Goal: Information Seeking & Learning: Learn about a topic

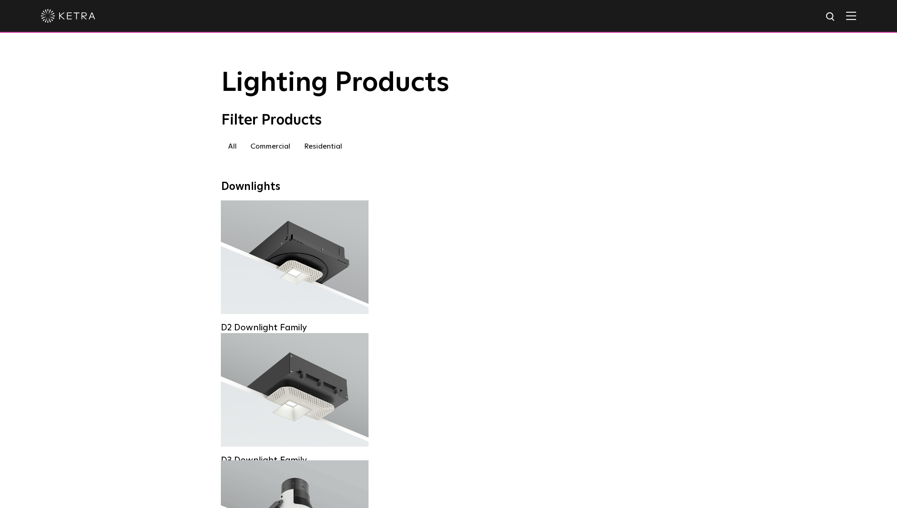
click at [858, 14] on div at bounding box center [448, 16] width 897 height 33
click at [852, 16] on img at bounding box center [852, 15] width 10 height 9
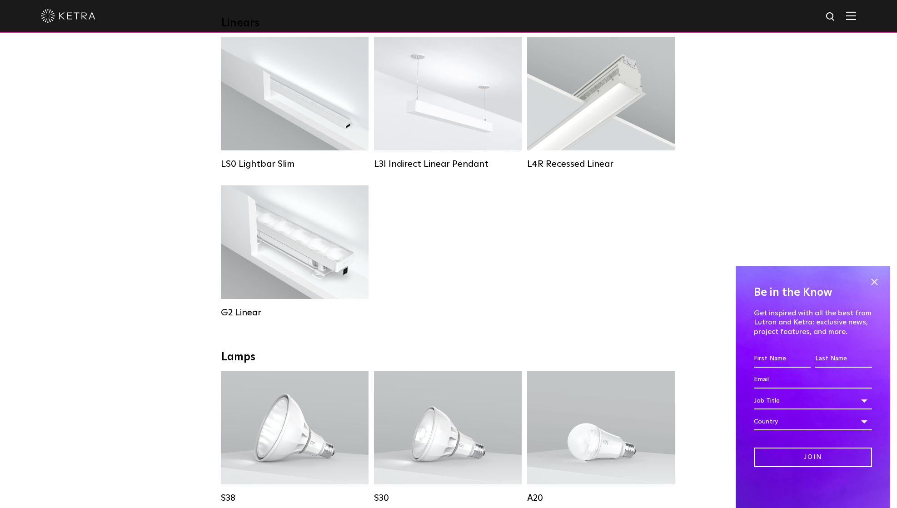
scroll to position [350, 0]
click at [877, 282] on span at bounding box center [875, 282] width 14 height 14
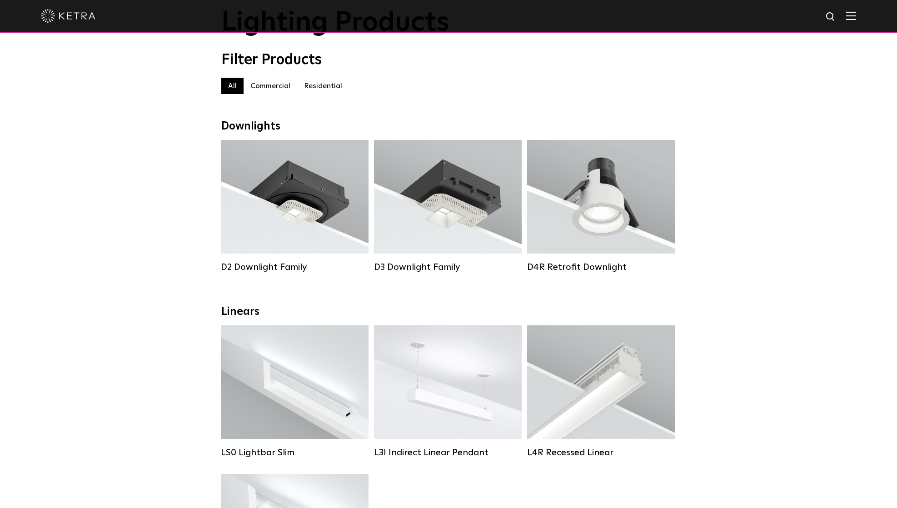
scroll to position [55, 0]
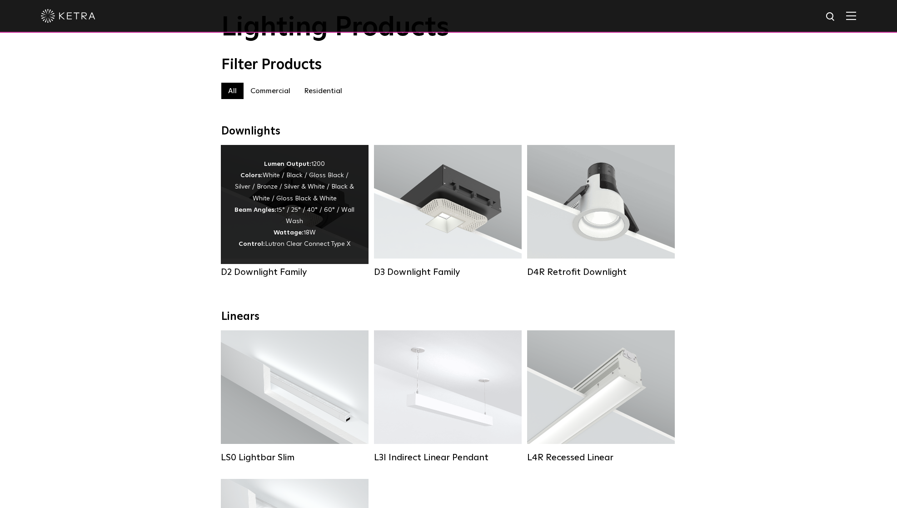
click at [302, 208] on div "Lumen Output: 1200 Colors: White / Black / Gloss Black / Silver / Bronze / Silv…" at bounding box center [295, 205] width 120 height 92
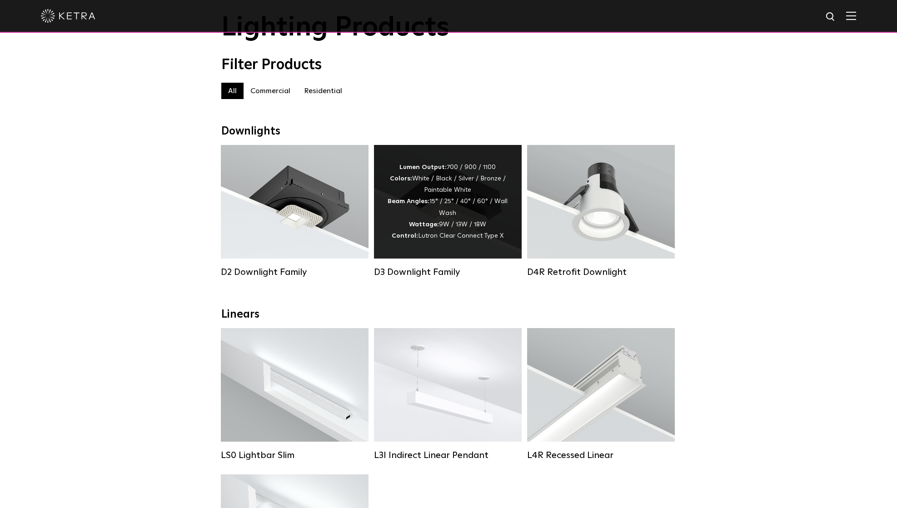
click at [461, 224] on div "Lumen Output: 700 / 900 / 1100 Colors: White / Black / Silver / Bronze / Painta…" at bounding box center [448, 202] width 120 height 80
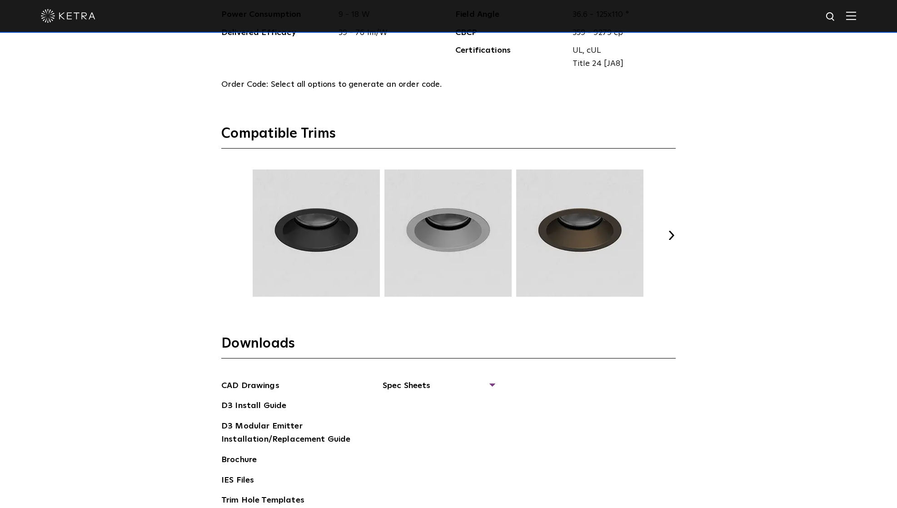
scroll to position [1271, 0]
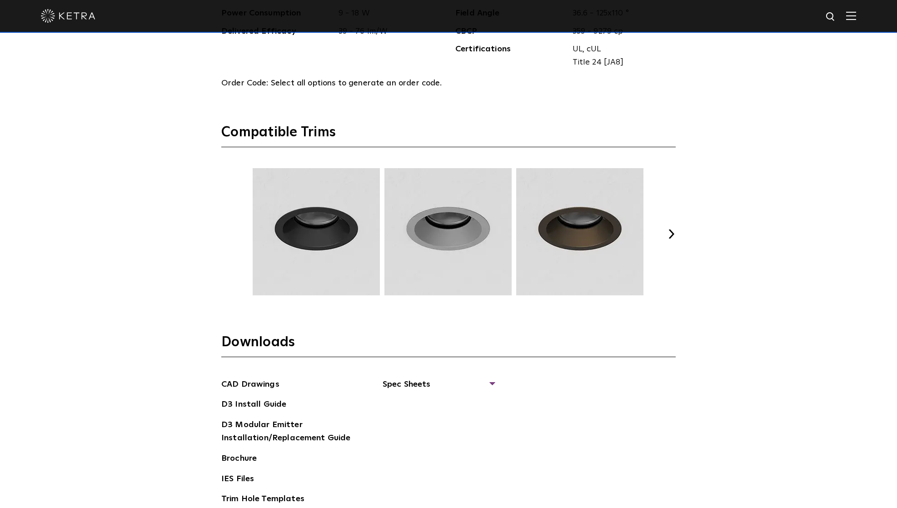
click at [673, 234] on button "Next" at bounding box center [671, 234] width 9 height 9
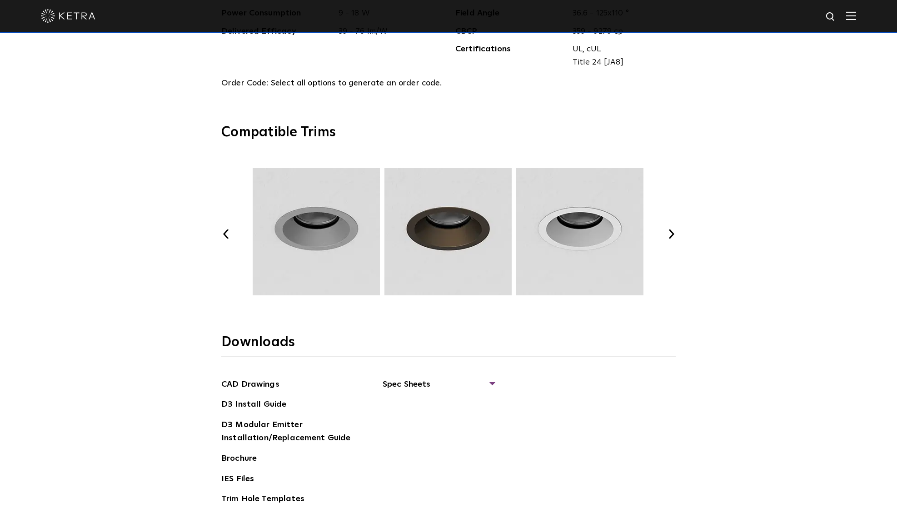
click at [673, 234] on button "Next" at bounding box center [671, 234] width 9 height 9
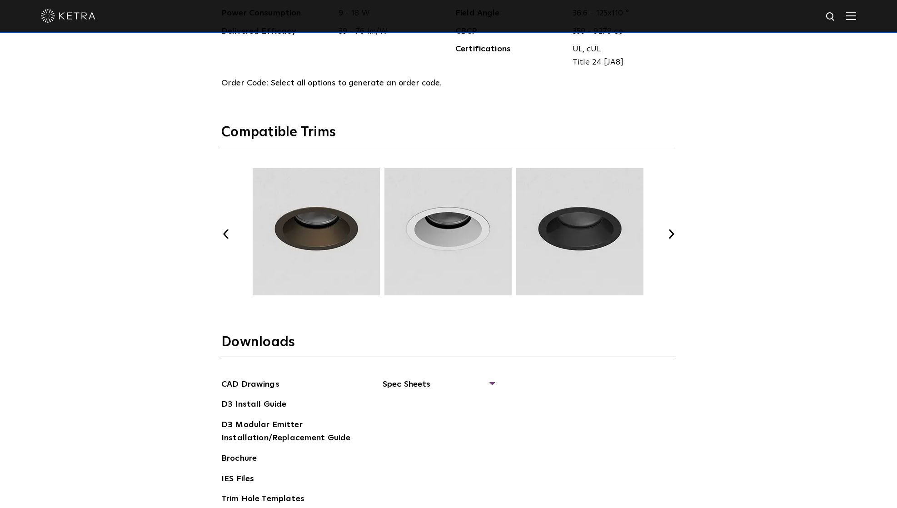
click at [673, 234] on button "Next" at bounding box center [671, 234] width 9 height 9
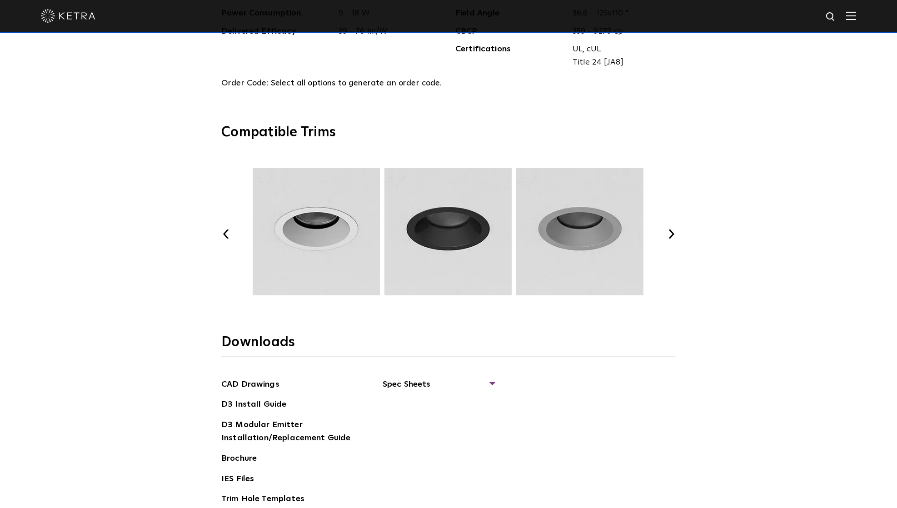
click at [673, 234] on button "Next" at bounding box center [671, 234] width 9 height 9
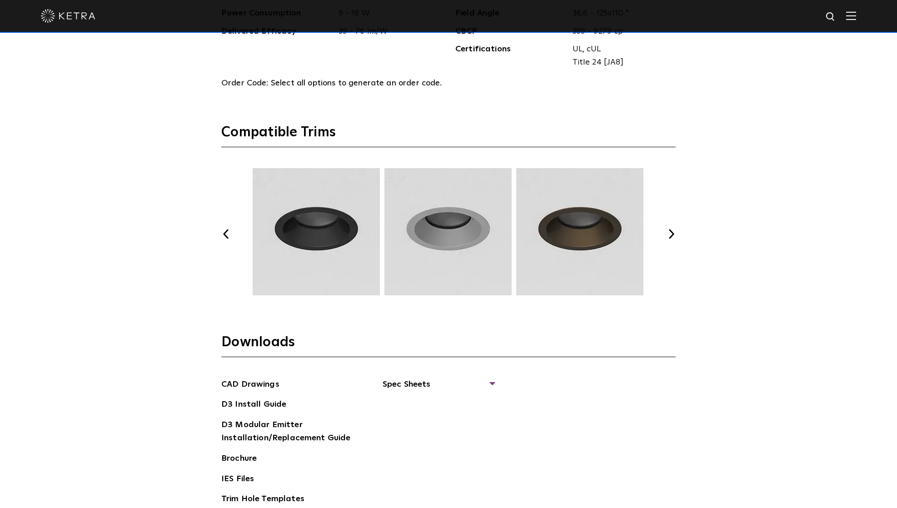
click at [673, 234] on button "Next" at bounding box center [671, 234] width 9 height 9
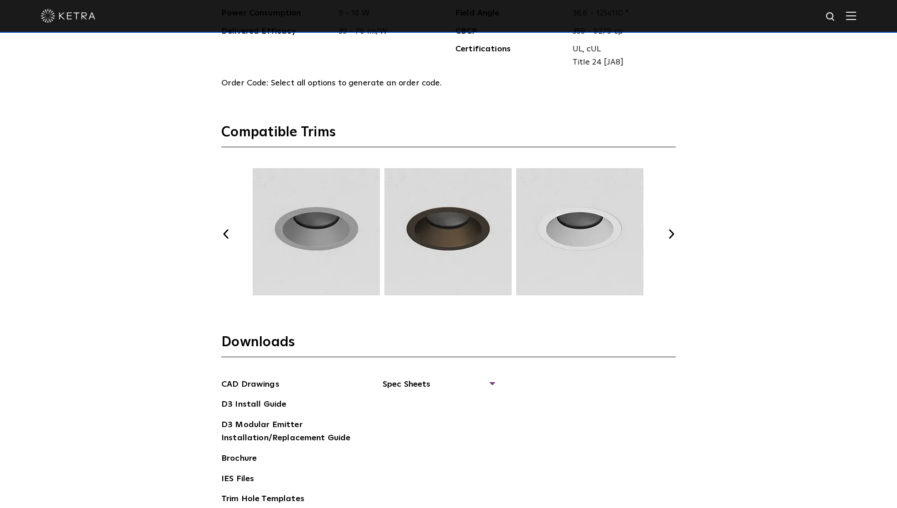
click at [673, 234] on button "Next" at bounding box center [671, 234] width 9 height 9
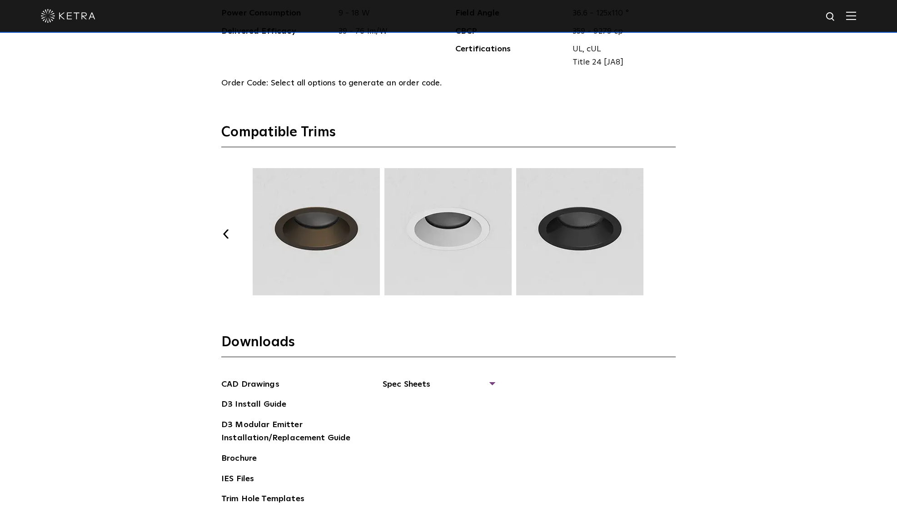
click at [673, 234] on button "Next" at bounding box center [671, 234] width 9 height 9
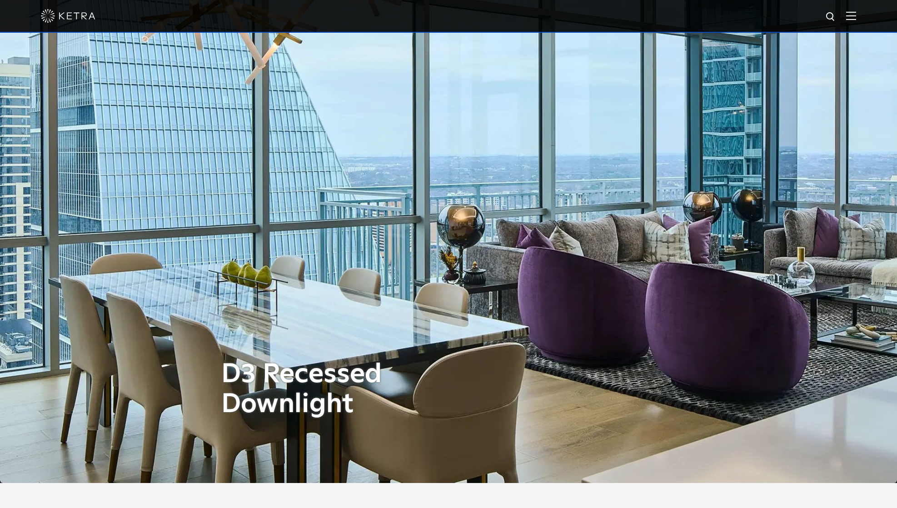
scroll to position [0, 0]
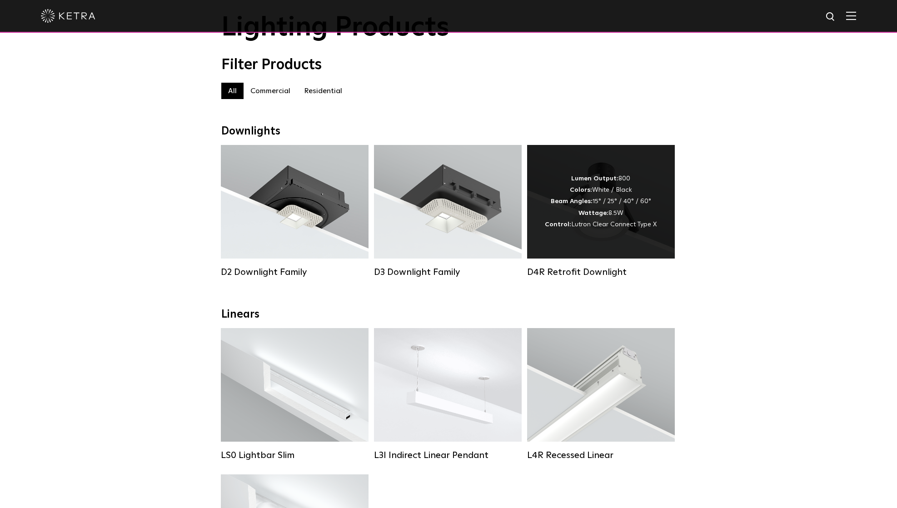
click at [597, 235] on div "Lumen Output: 800 Colors: White / Black Beam Angles: 15° / 25° / 40° / 60° Watt…" at bounding box center [601, 202] width 148 height 114
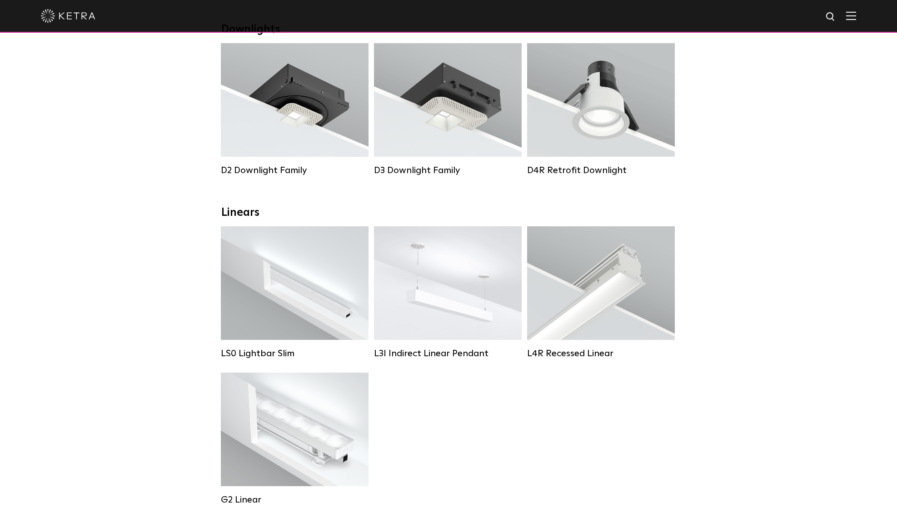
scroll to position [160, 0]
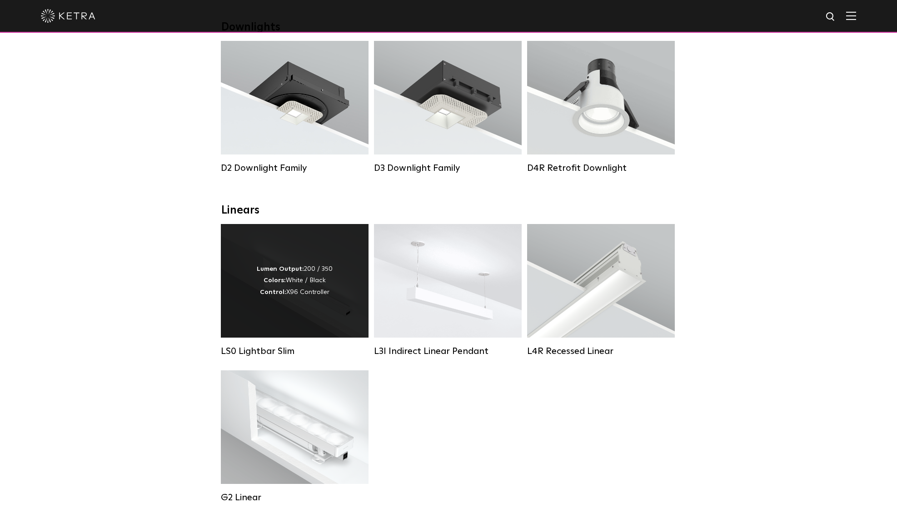
click at [321, 306] on div "Lumen Output: 200 / 350 Colors: White / Black Control: X96 Controller" at bounding box center [295, 281] width 148 height 114
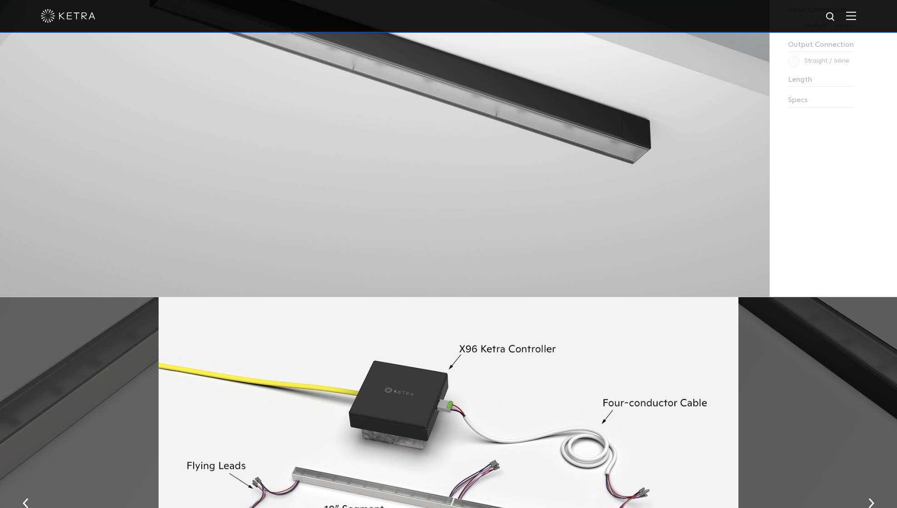
scroll to position [1065, 0]
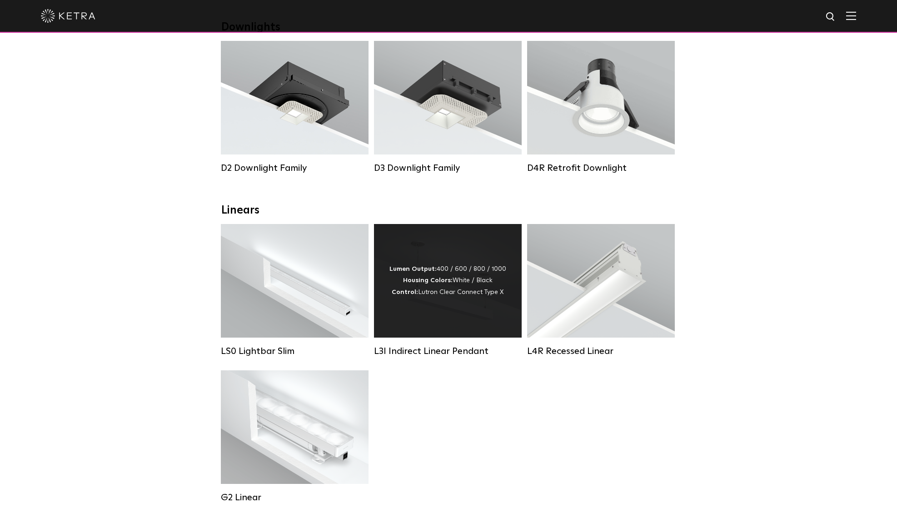
scroll to position [160, 0]
click at [467, 326] on div "Lumen Output: 400 / 600 / 800 / 1000 Housing Colors: White / Black Control: Lut…" at bounding box center [448, 281] width 148 height 114
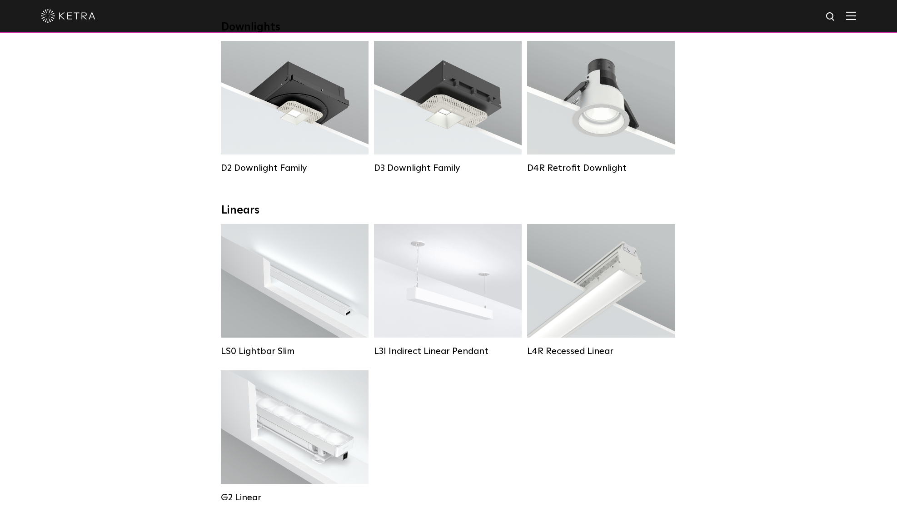
scroll to position [160, 0]
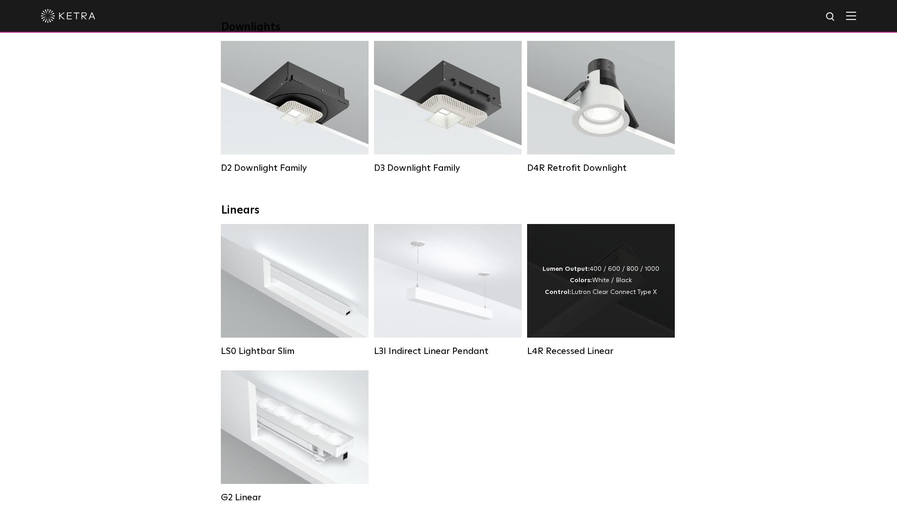
click at [606, 323] on div "Lumen Output: 400 / 600 / 800 / 1000 Colors: White / Black Control: Lutron Clea…" at bounding box center [601, 281] width 148 height 114
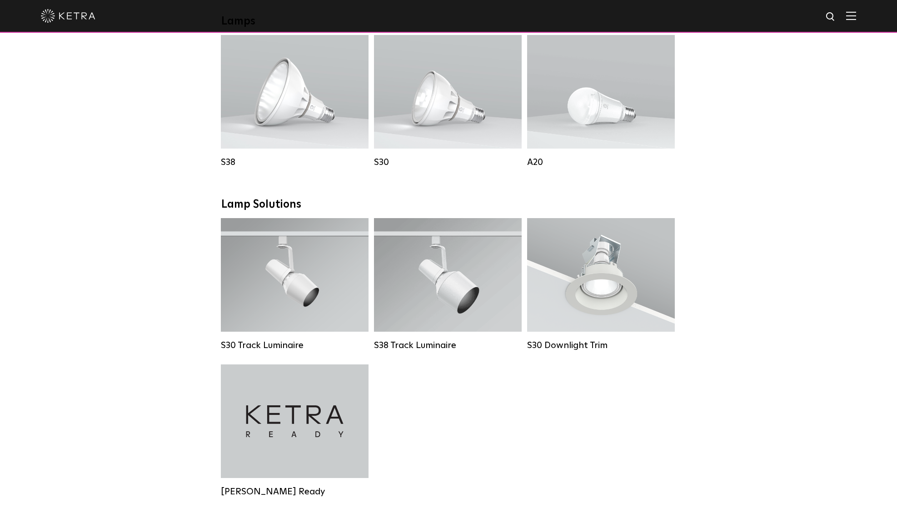
scroll to position [696, 0]
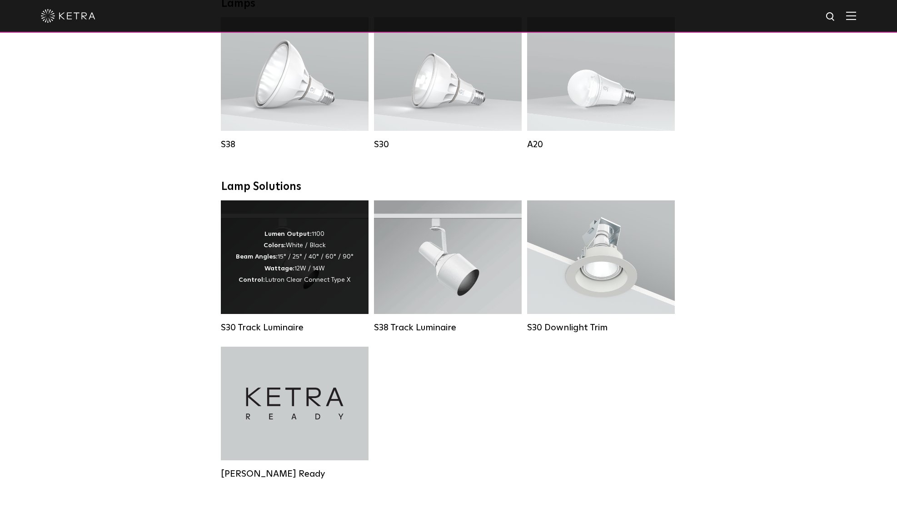
click at [332, 302] on div "Lumen Output: 1100 Colors: White / Black Beam Angles: 15° / 25° / 40° / 60° / 9…" at bounding box center [295, 257] width 148 height 114
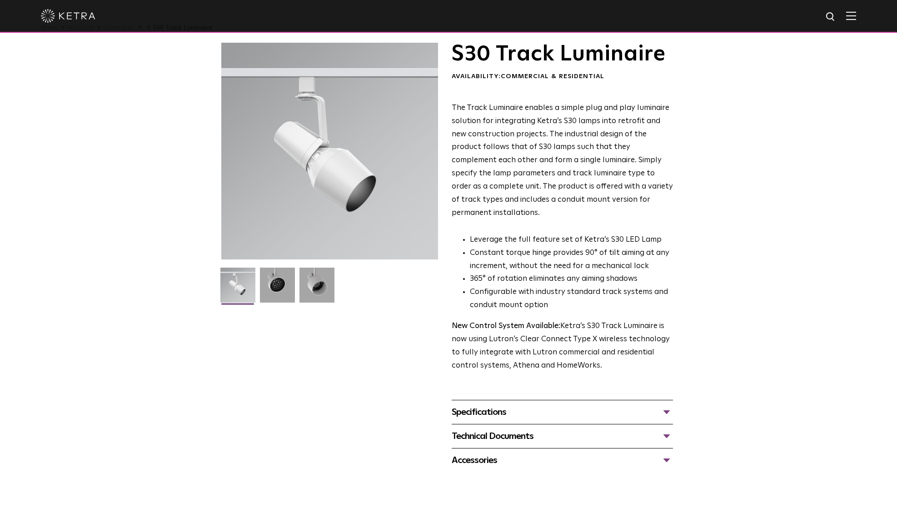
scroll to position [23, 0]
click at [270, 294] on img at bounding box center [277, 289] width 35 height 42
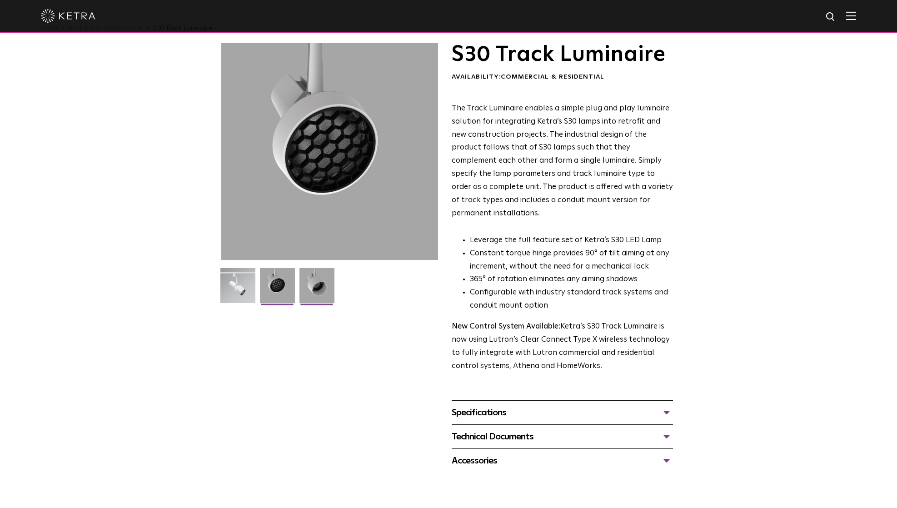
click at [304, 294] on img at bounding box center [317, 289] width 35 height 42
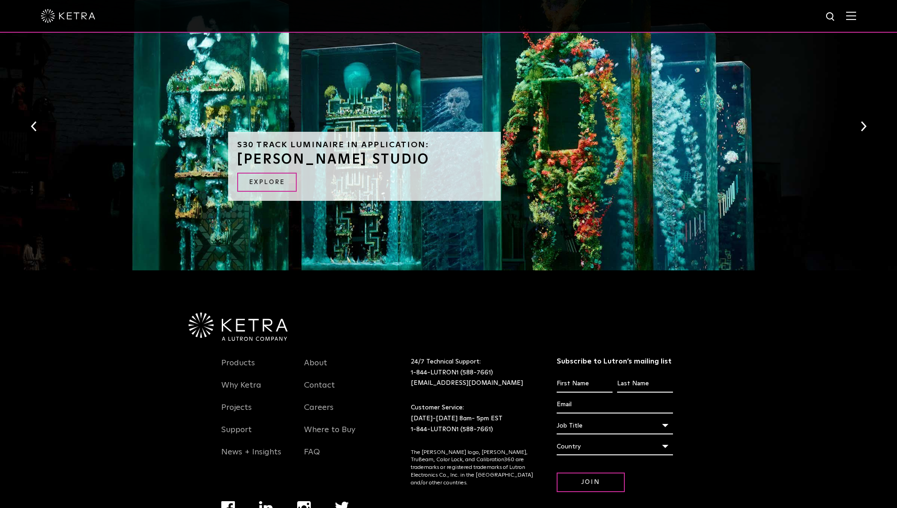
scroll to position [897, 0]
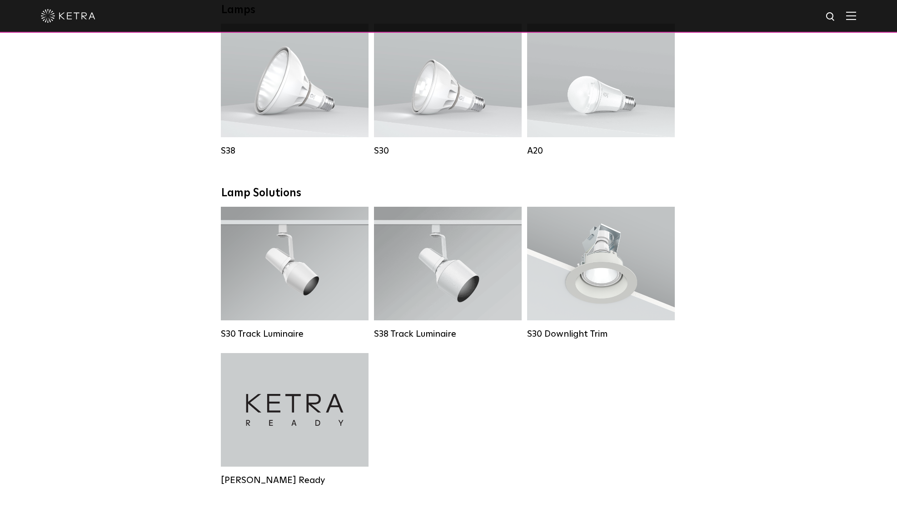
scroll to position [683, 0]
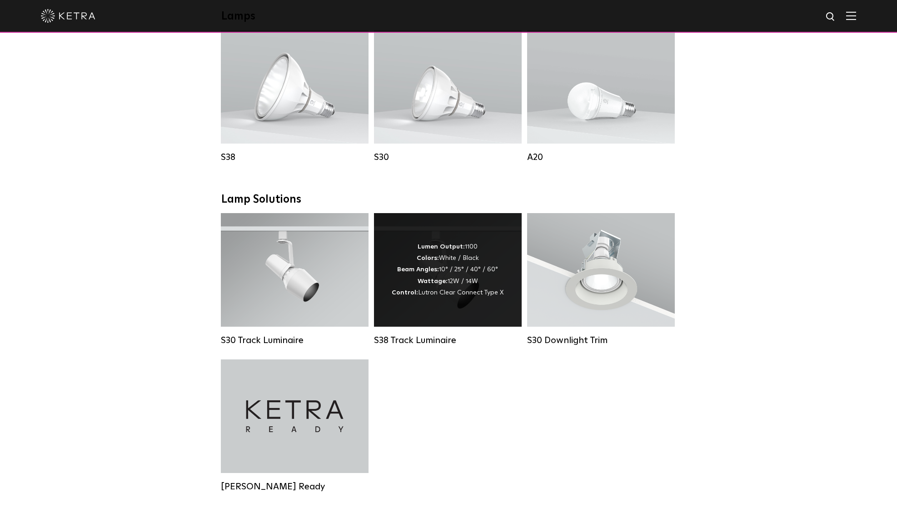
click at [480, 314] on div "Lumen Output: 1100 Colors: White / Black Beam Angles: 10° / 25° / 40° / 60° Wat…" at bounding box center [448, 270] width 148 height 114
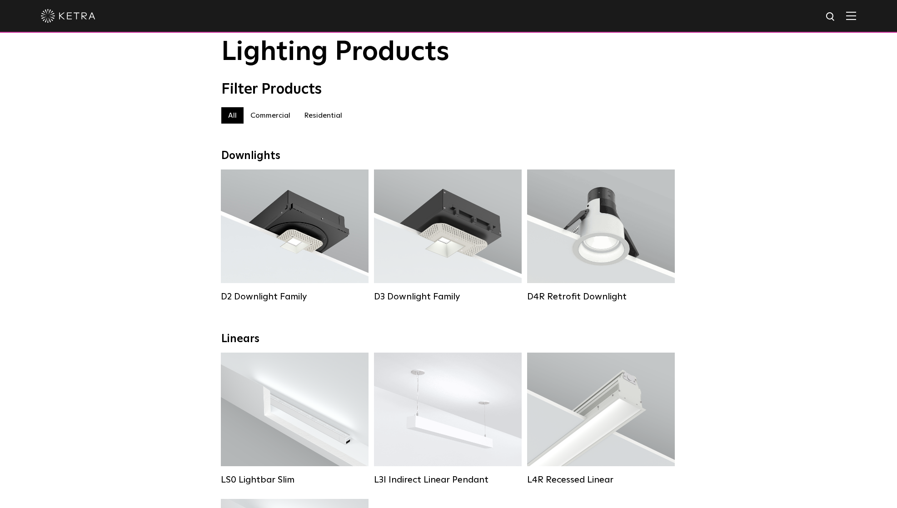
scroll to position [32, 0]
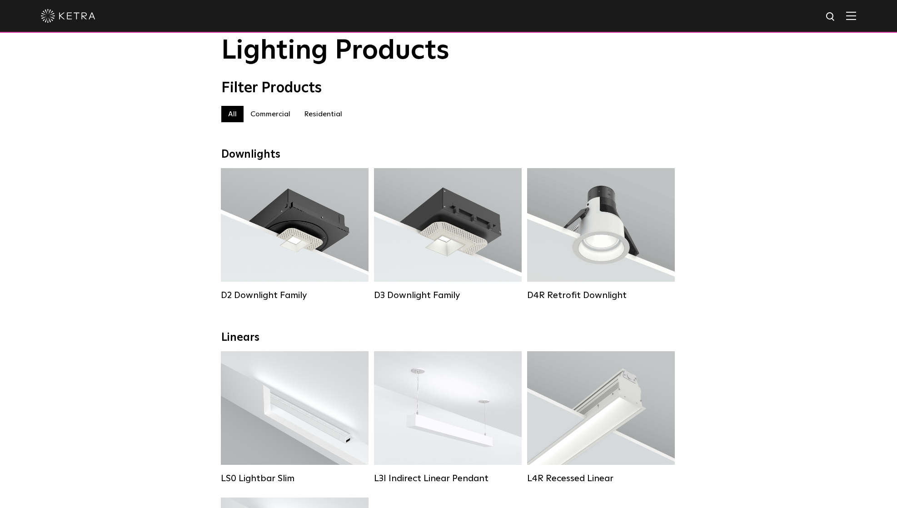
click at [320, 114] on label "Residential" at bounding box center [323, 114] width 52 height 16
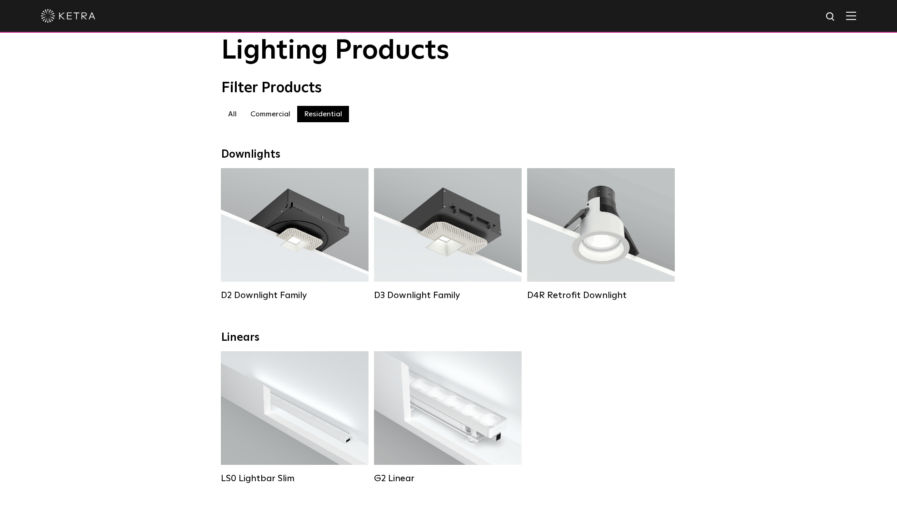
click at [271, 117] on label "Commercial" at bounding box center [271, 114] width 54 height 16
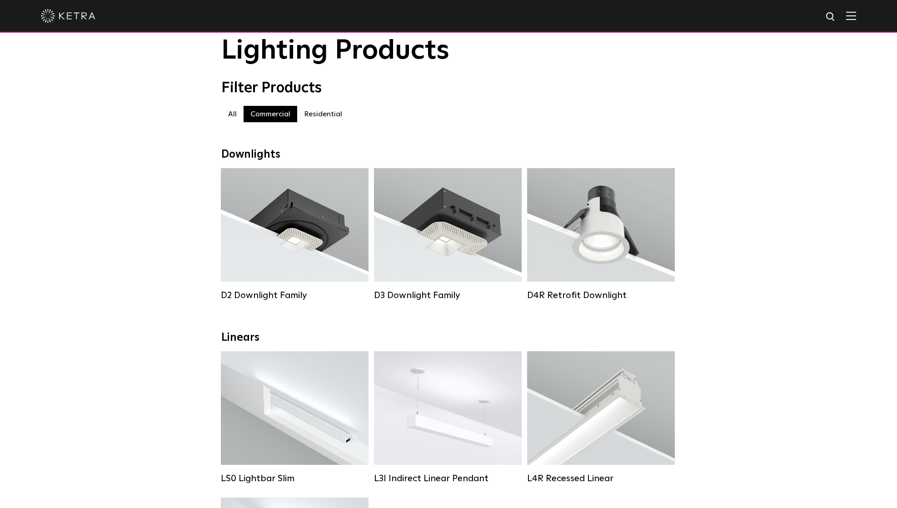
click at [313, 115] on label "Residential" at bounding box center [323, 114] width 52 height 16
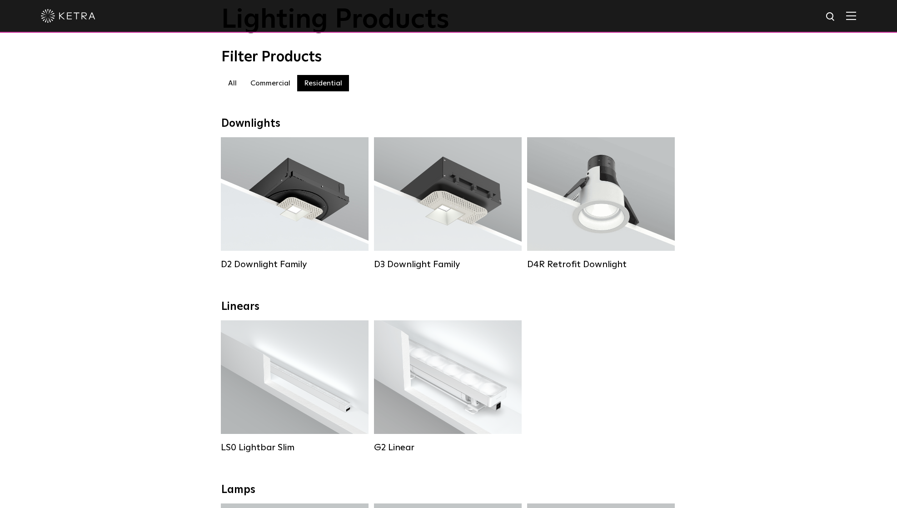
scroll to position [38, 0]
